Goal: Find specific page/section: Find specific page/section

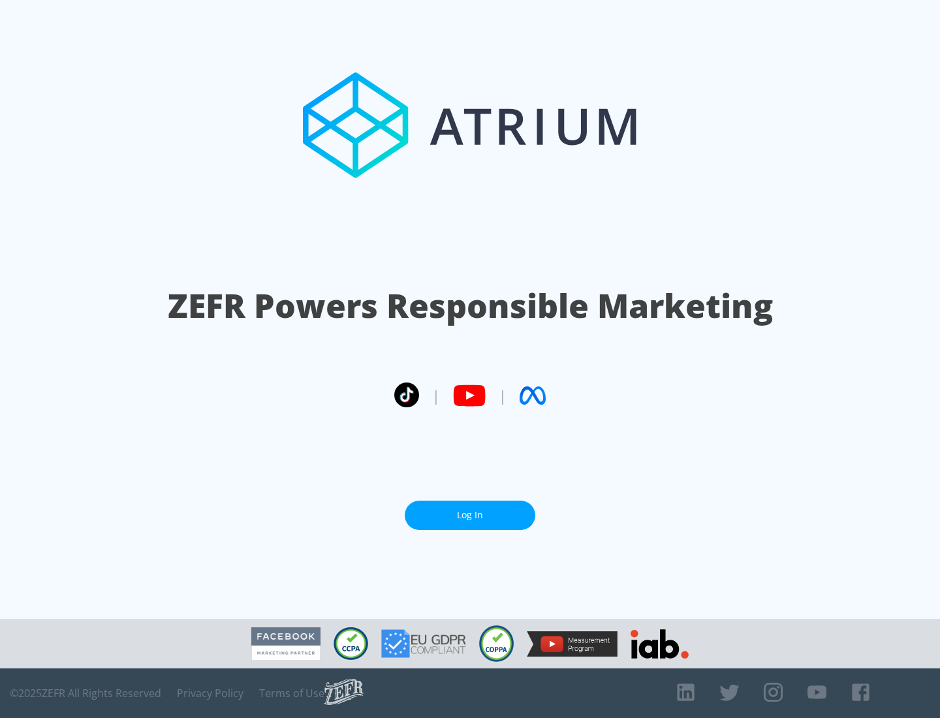
click at [470, 515] on link "Log In" at bounding box center [470, 514] width 130 height 29
